Goal: Information Seeking & Learning: Learn about a topic

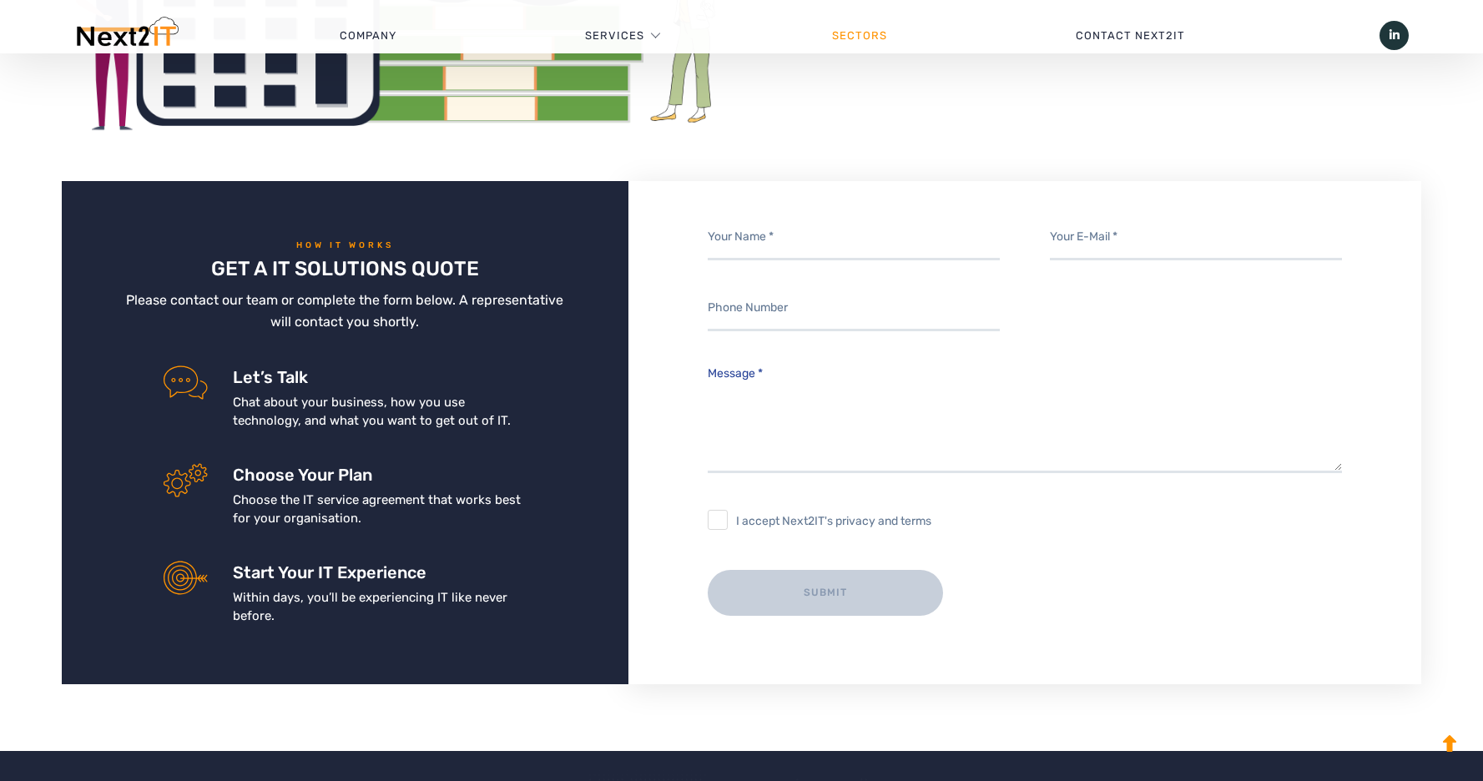
scroll to position [2930, 0]
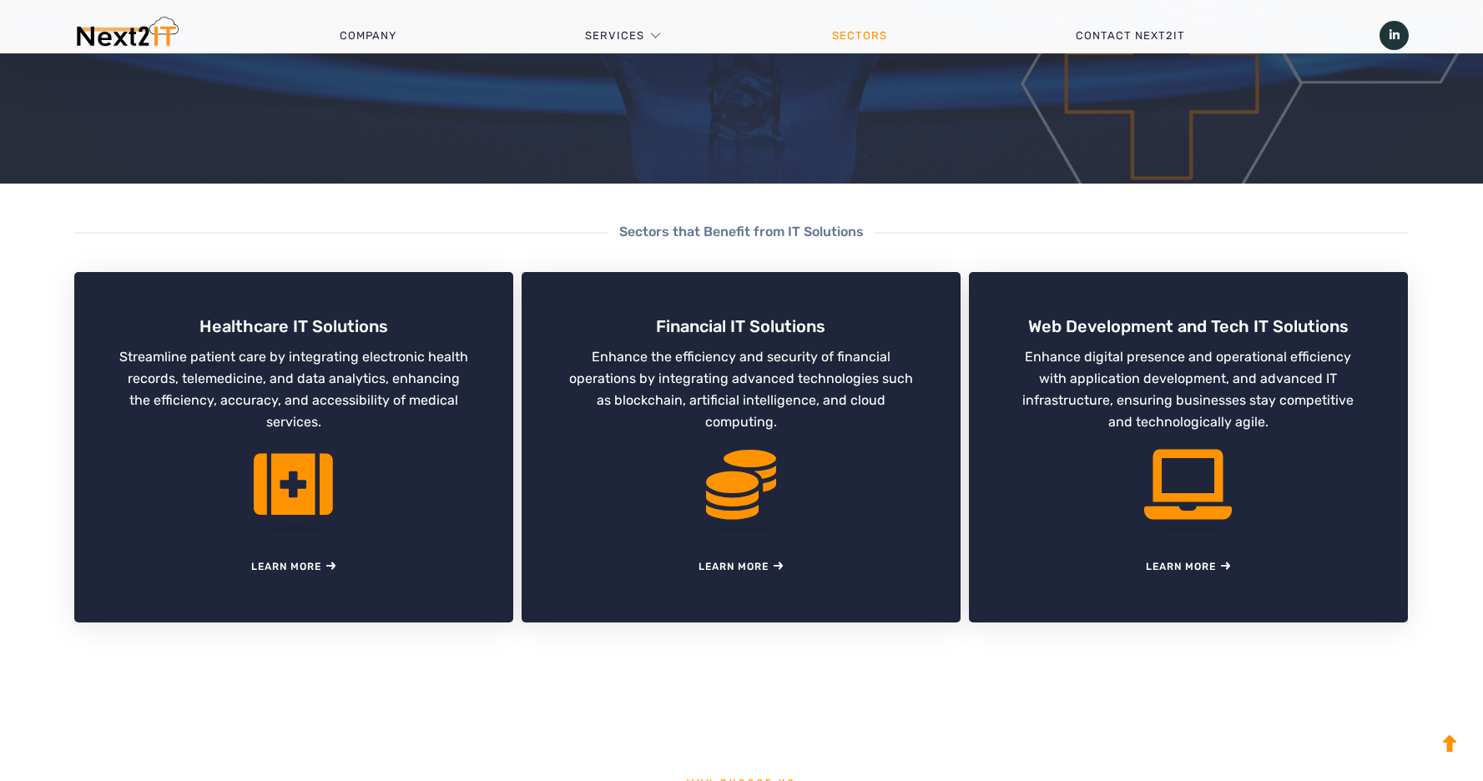
scroll to position [364, 0]
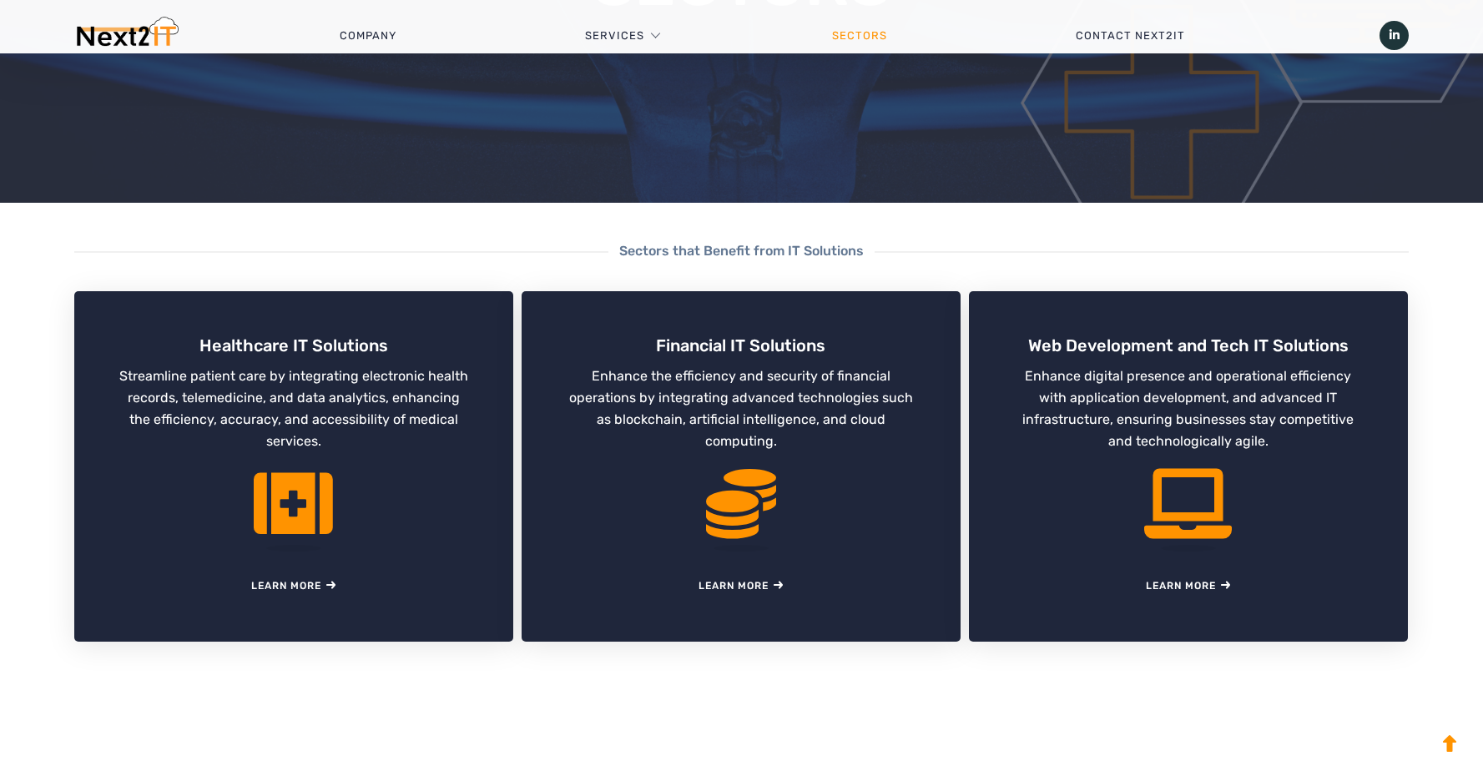
click at [743, 673] on div "Sectors that Benefit from IT Solutions Healthcare IT Solutions Streamline patie…" at bounding box center [741, 488] width 1483 height 486
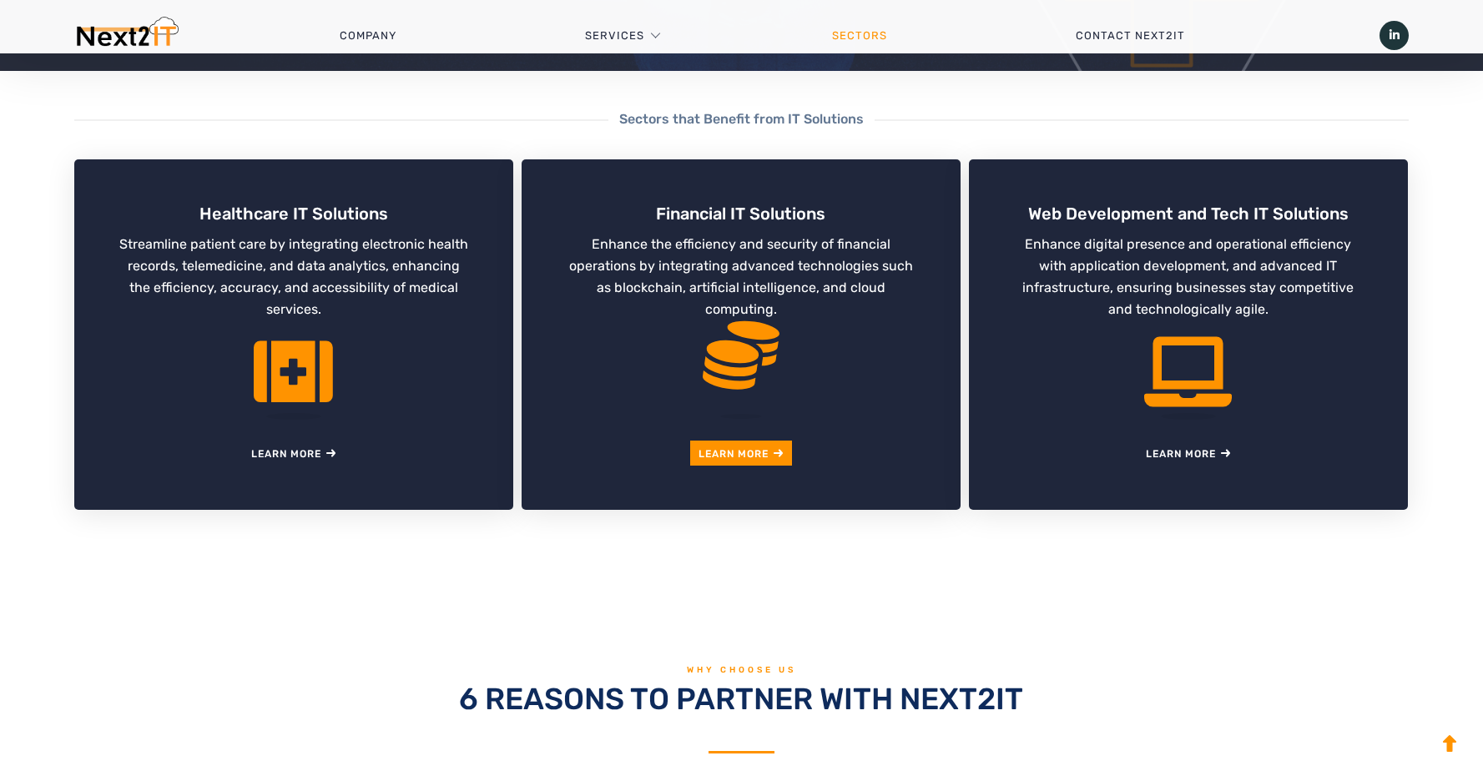
scroll to position [641, 0]
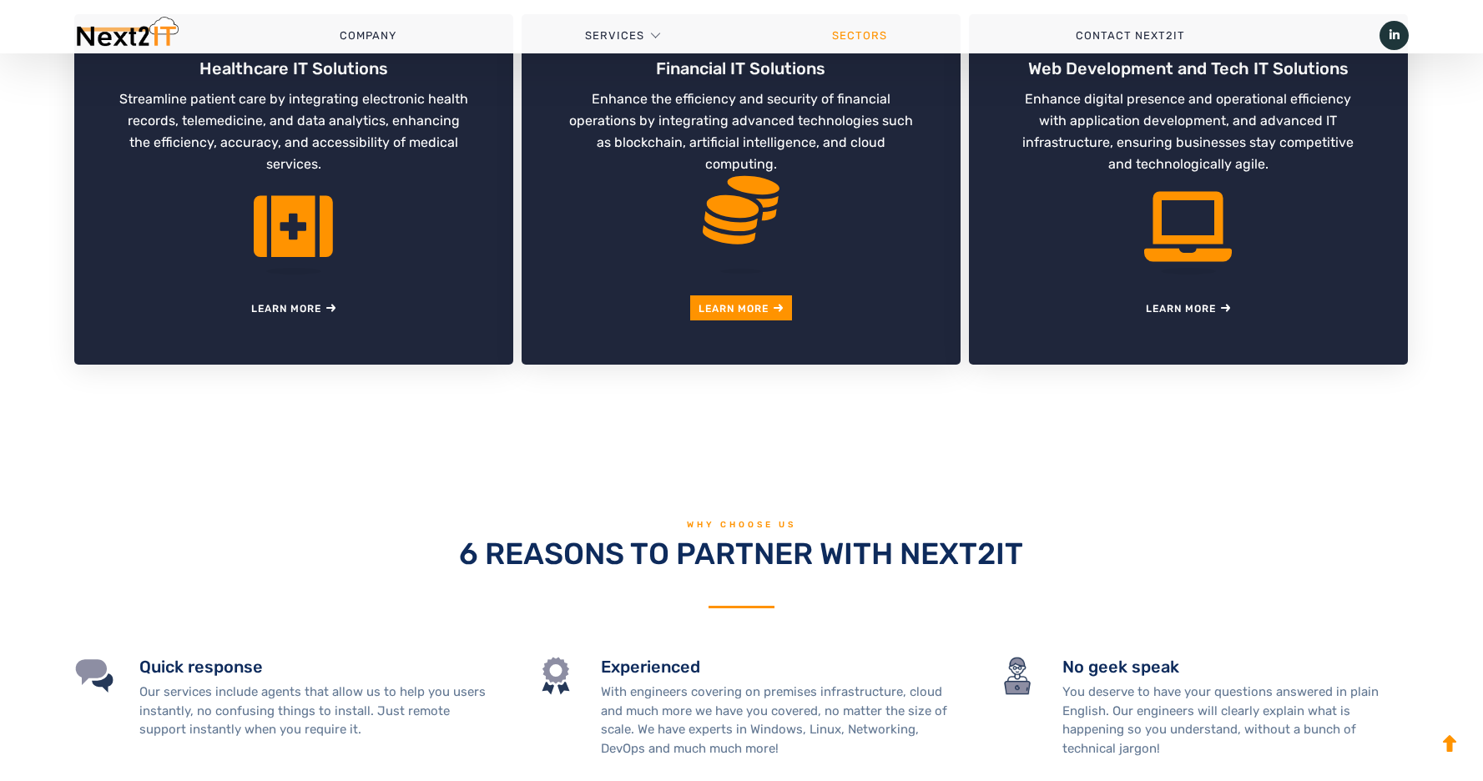
click at [748, 315] on link "Learn More" at bounding box center [741, 307] width 85 height 25
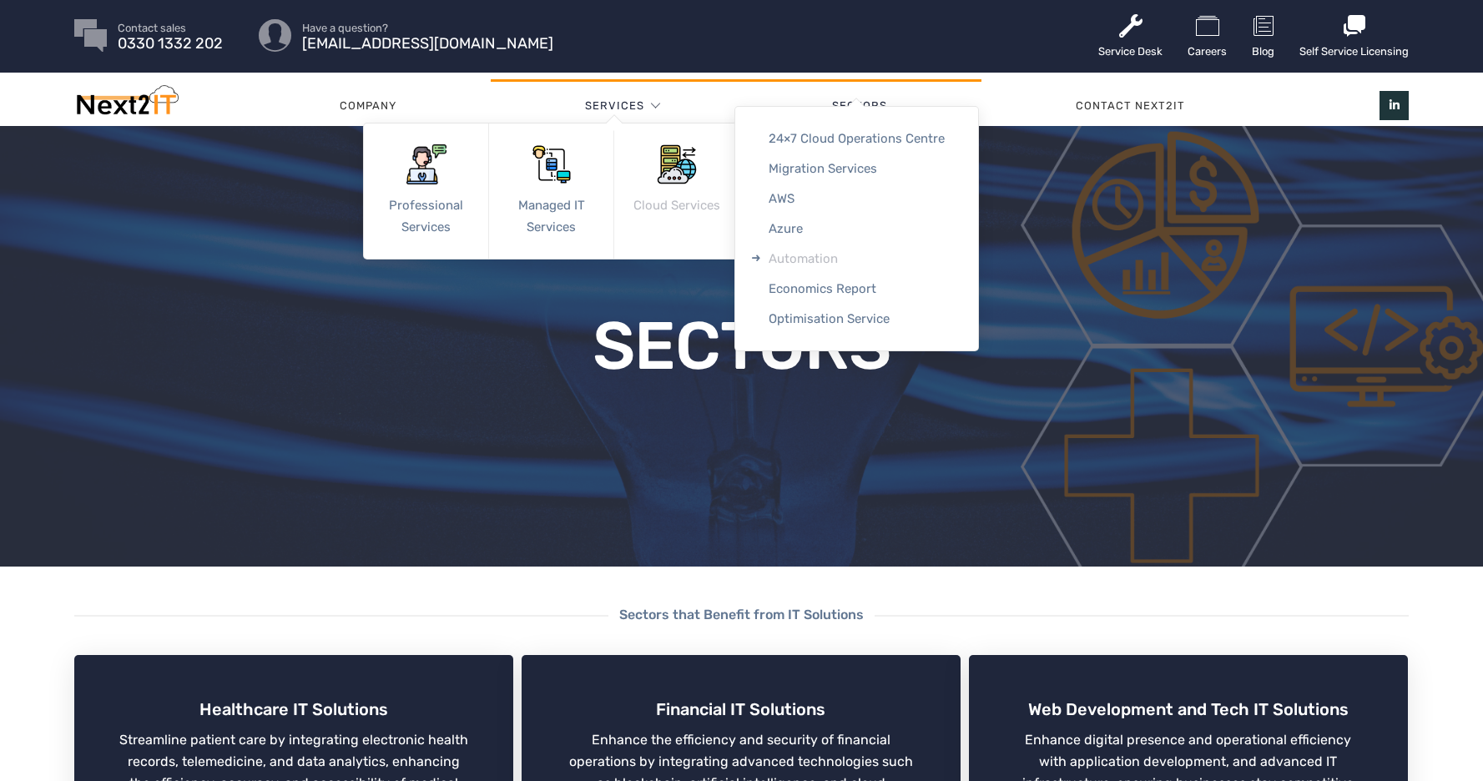
click at [798, 260] on link "Automation" at bounding box center [856, 259] width 243 height 30
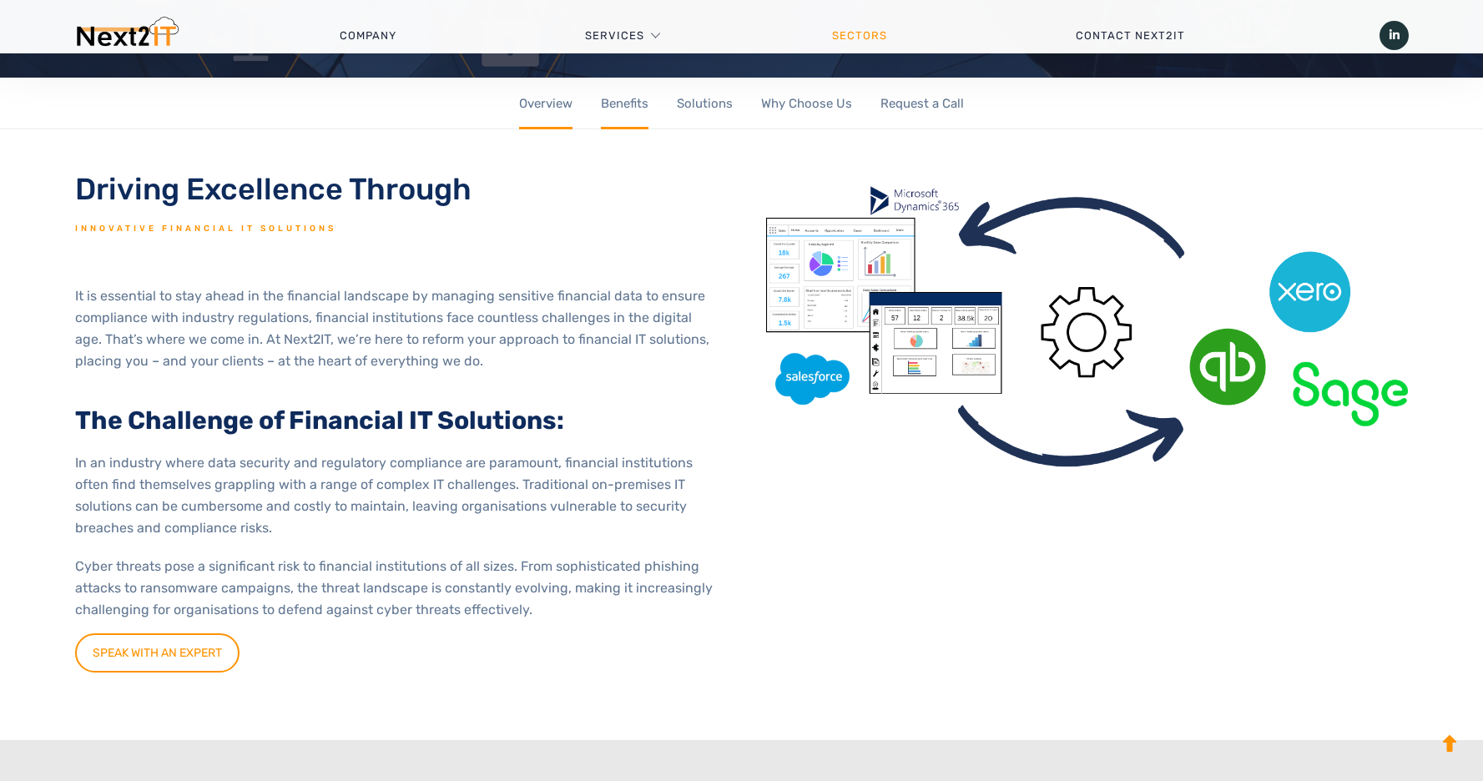
scroll to position [479, 0]
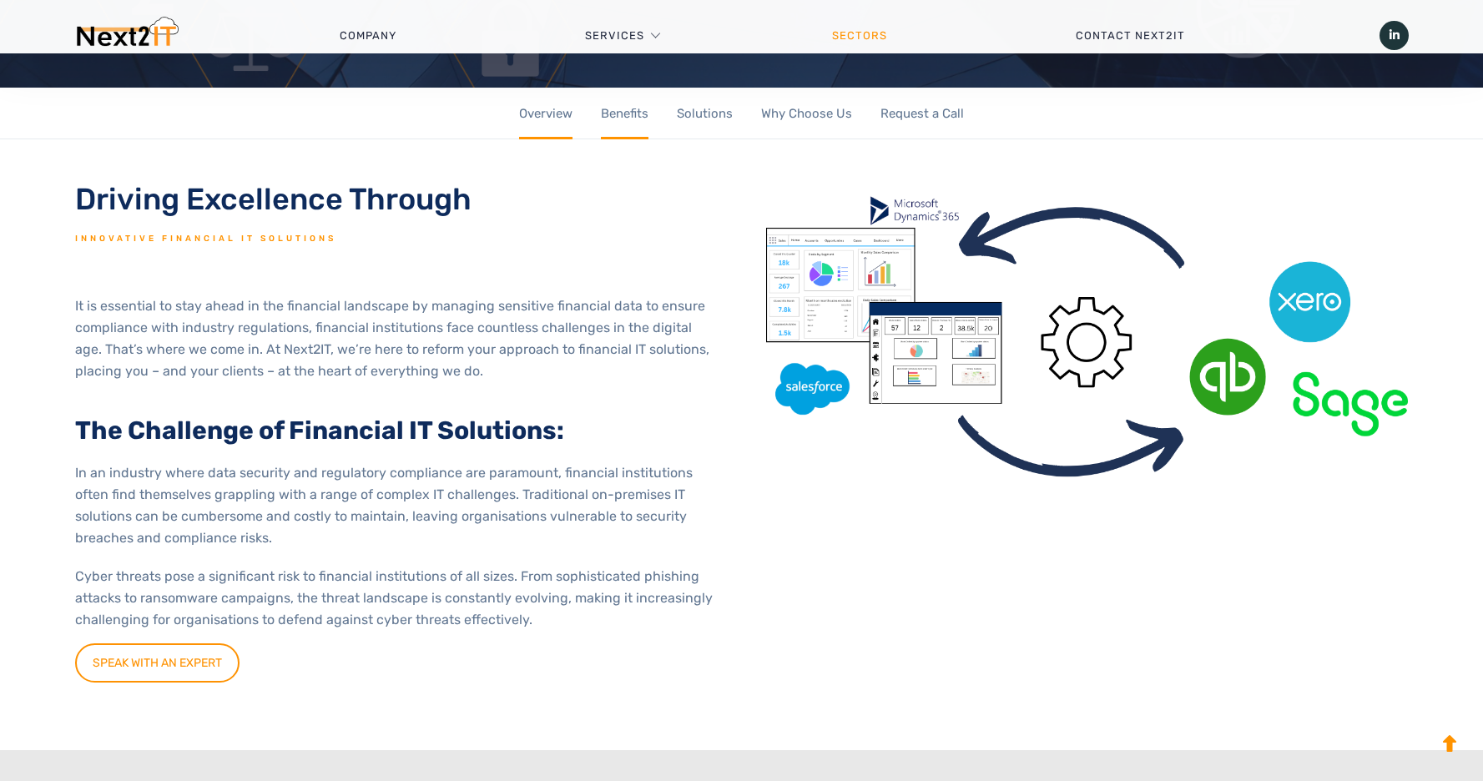
click at [785, 459] on img at bounding box center [1086, 330] width 641 height 299
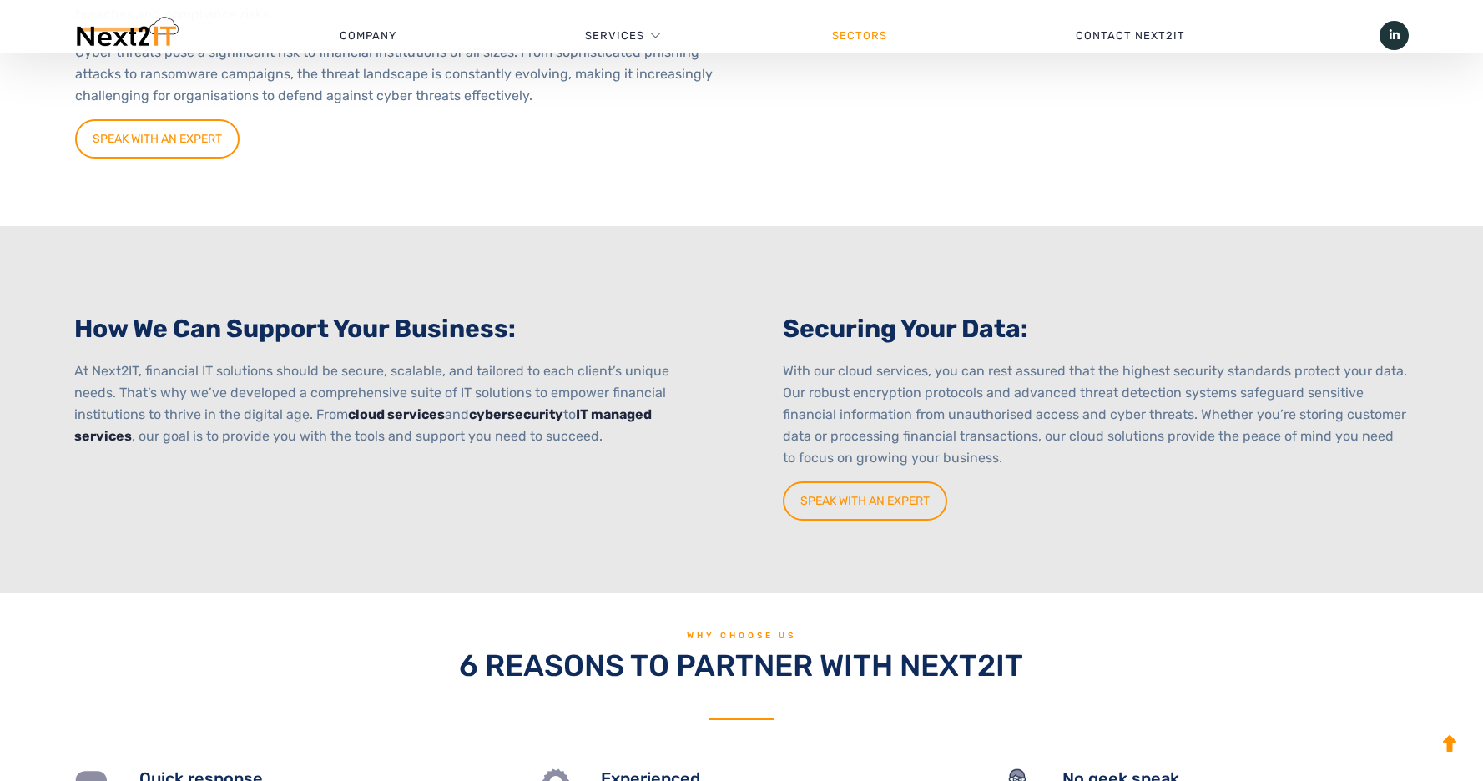
click at [754, 420] on div "Securing Your Data: With our cloud services, you can rest assured that the high…" at bounding box center [1081, 409] width 680 height 367
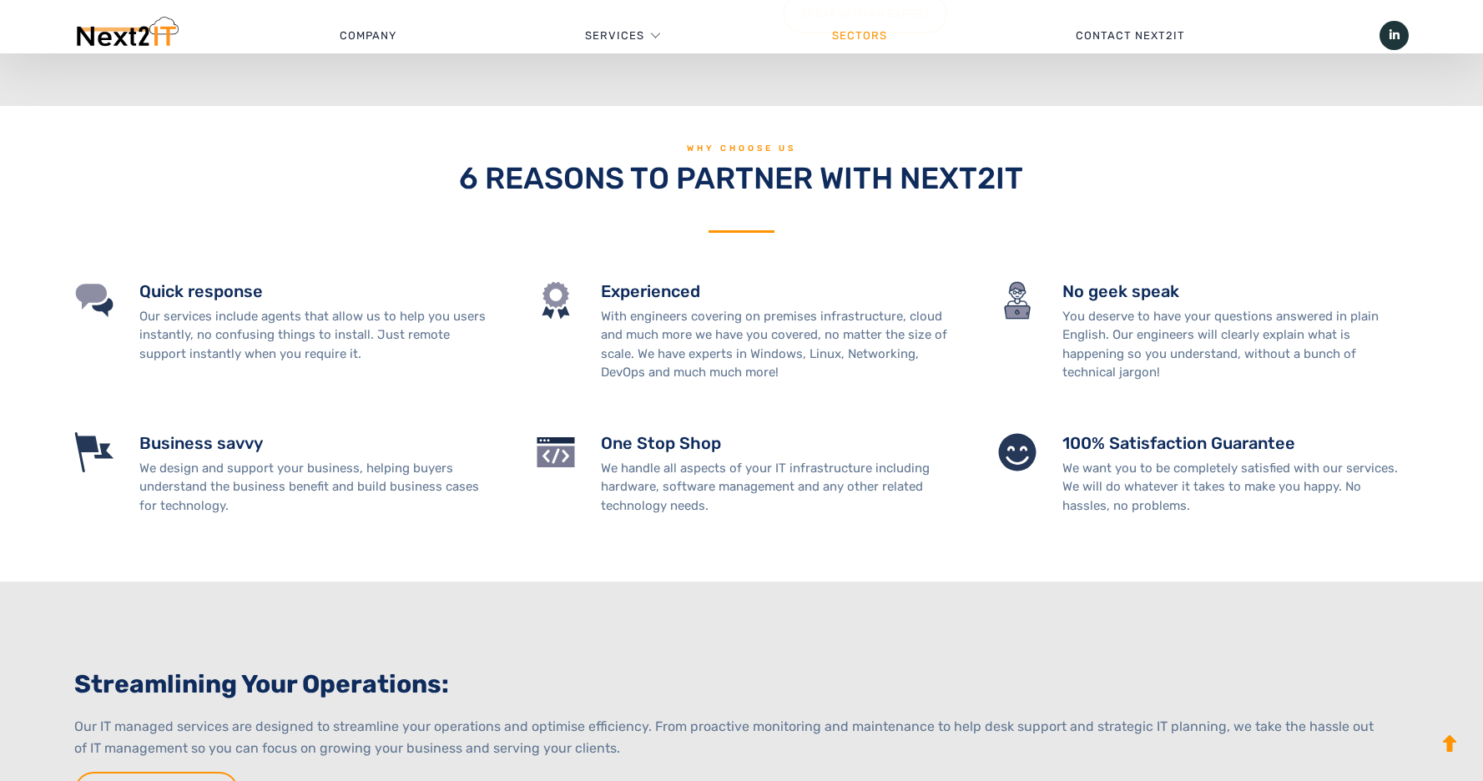
scroll to position [1495, 0]
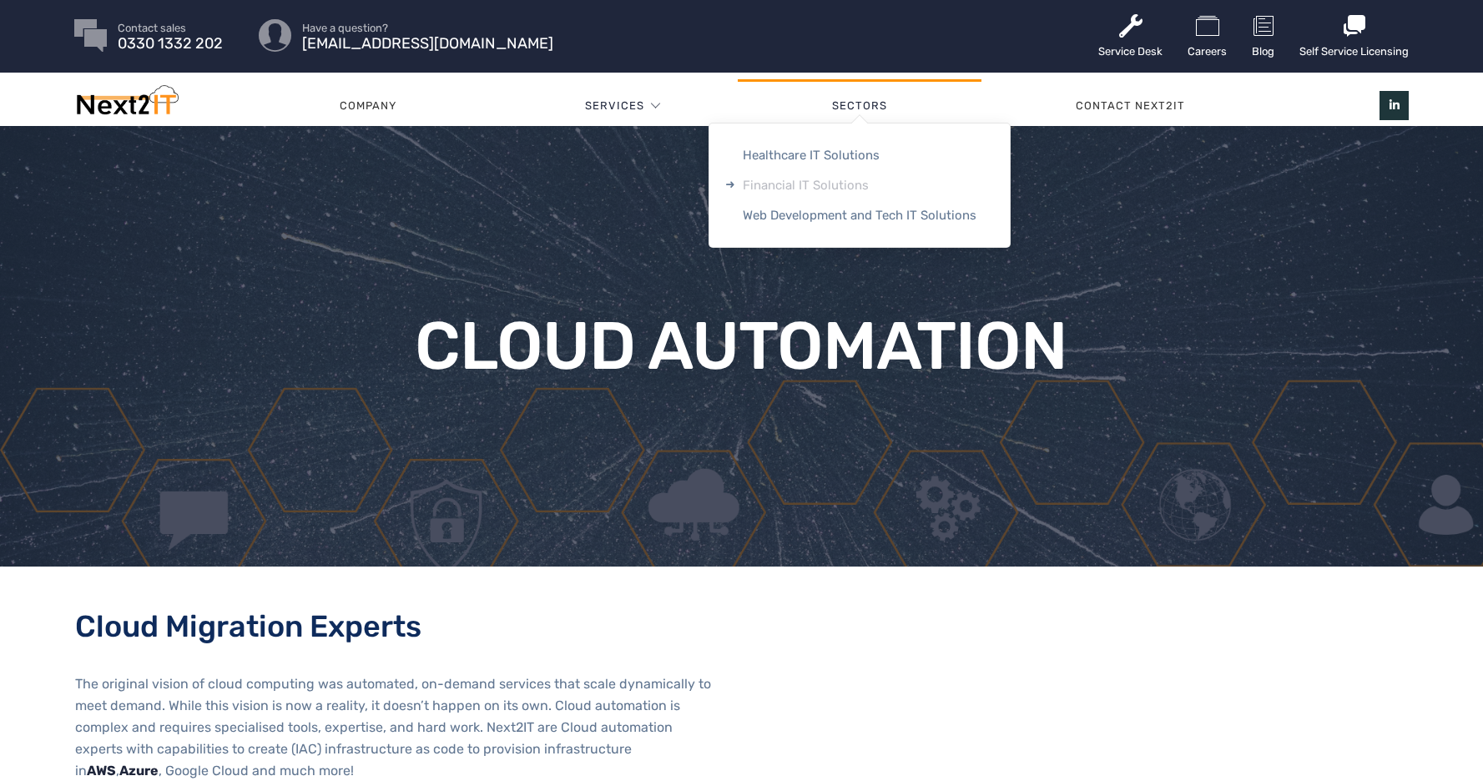
click at [825, 186] on link "Financial IT Solutions" at bounding box center [859, 185] width 300 height 30
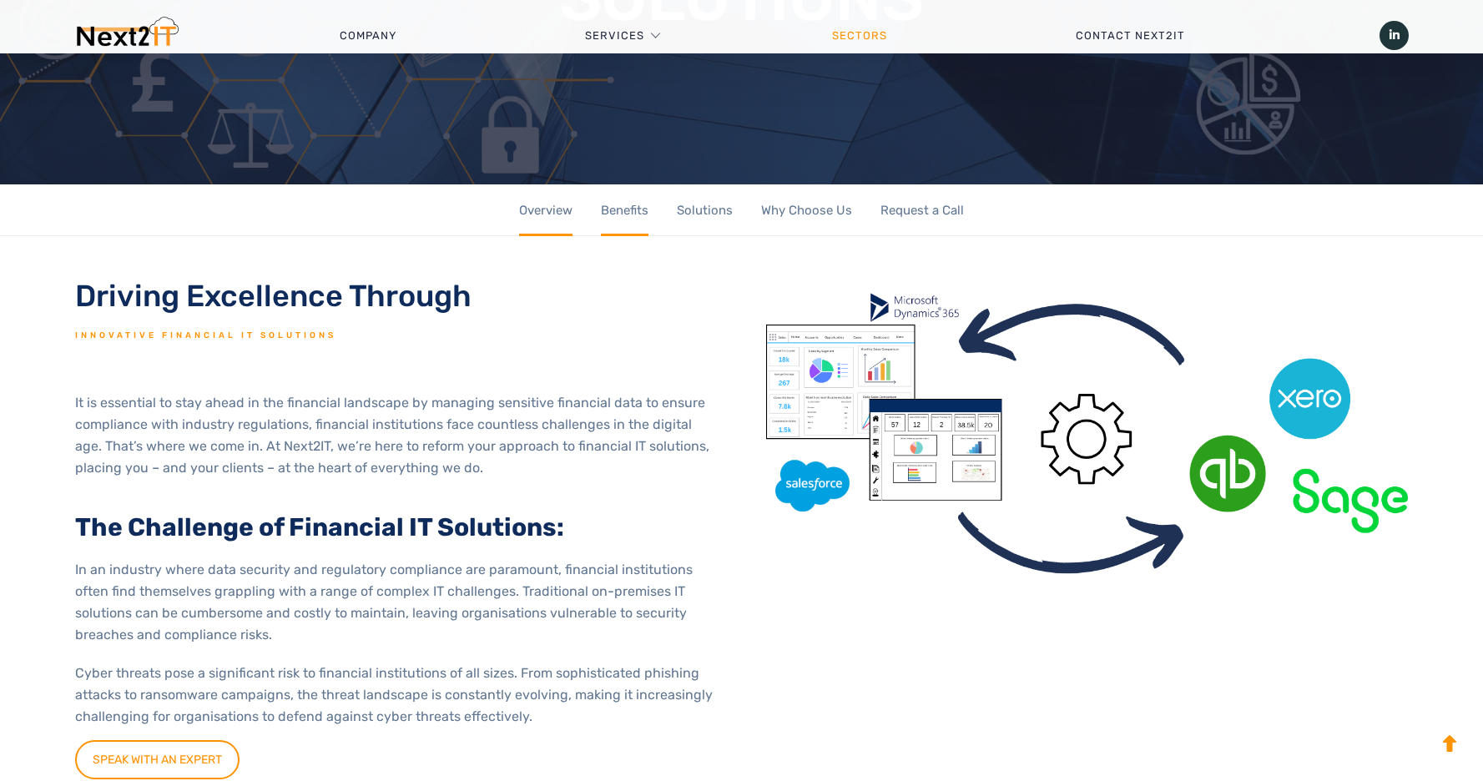
click at [623, 211] on link "Benefits" at bounding box center [625, 210] width 48 height 53
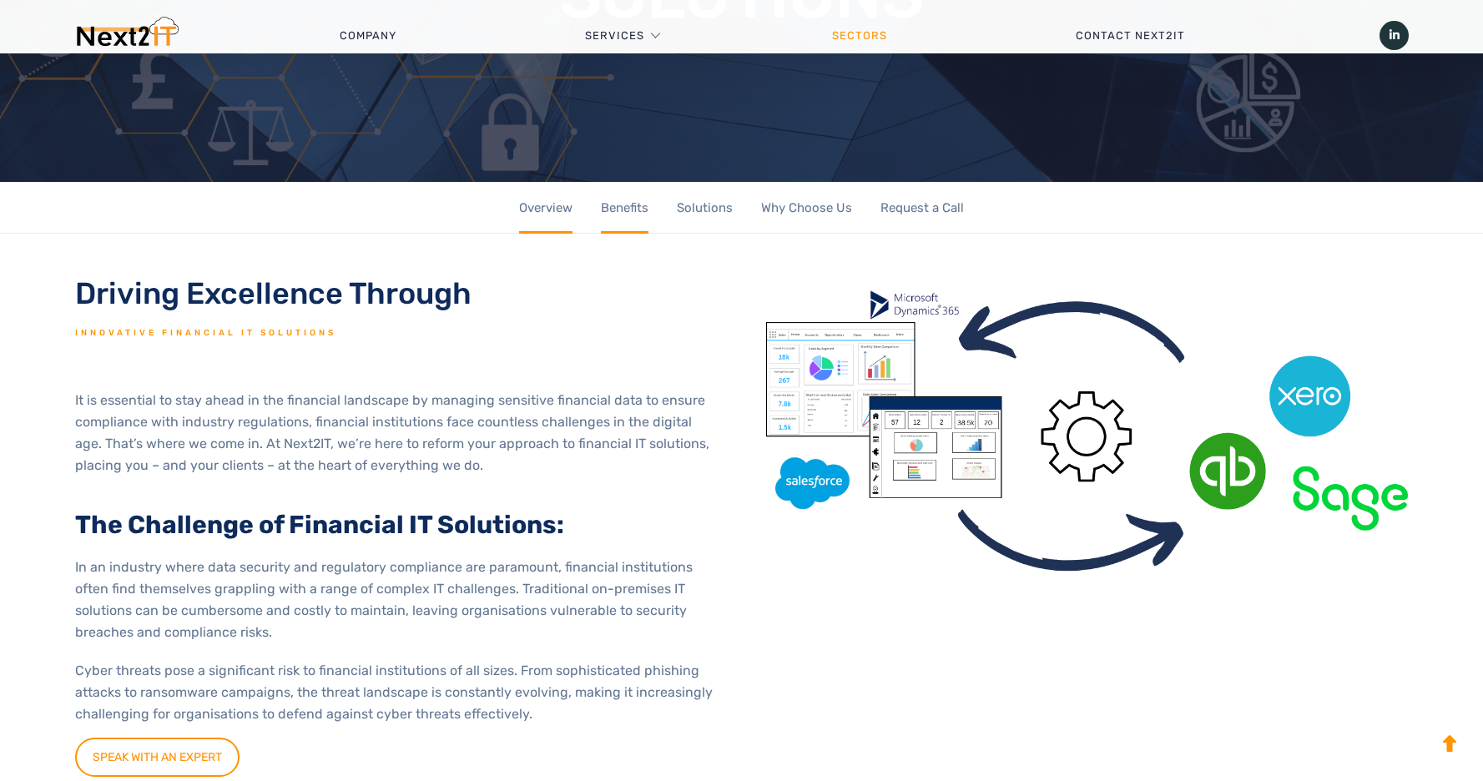
scroll to position [29, 0]
